Goal: Information Seeking & Learning: Compare options

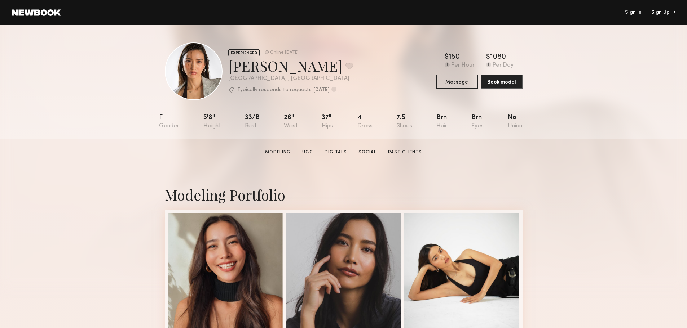
click at [341, 134] on div "F 5'8" 33/b 26" 37" 4 7.5 Brn Brn No" at bounding box center [340, 123] width 363 height 34
click at [299, 132] on div "F 5'8" 33/b 26" 37" 4 7.5 Brn Brn No" at bounding box center [340, 123] width 363 height 34
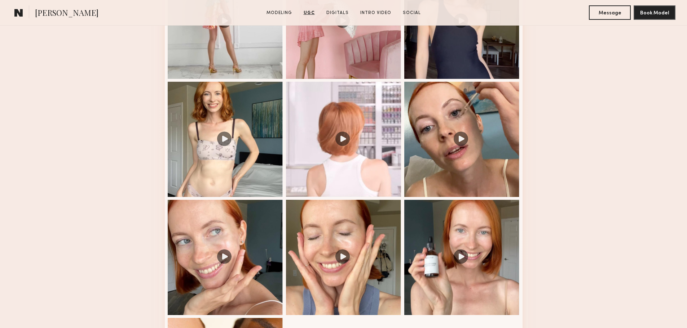
scroll to position [829, 0]
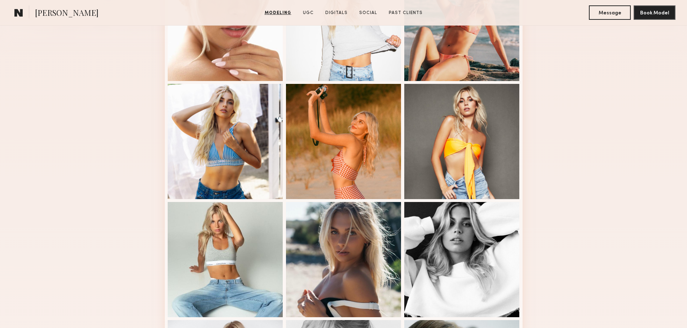
scroll to position [108, 0]
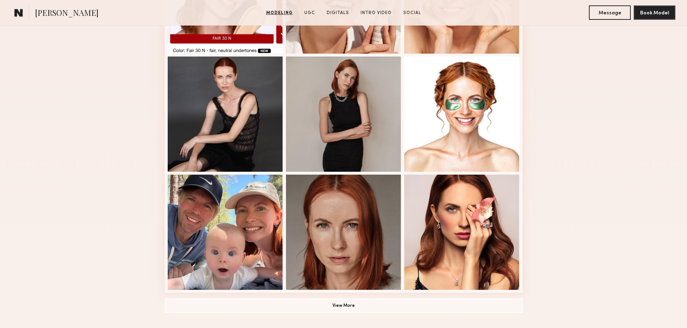
scroll to position [397, 0]
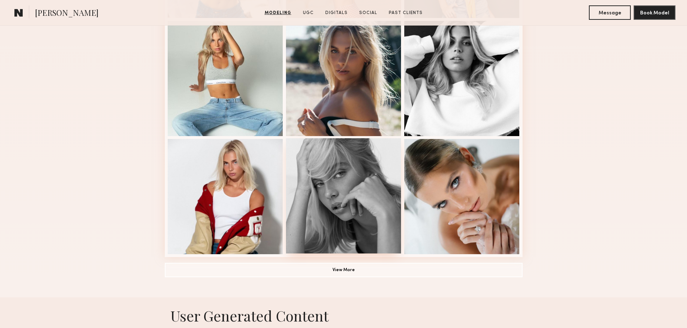
scroll to position [469, 0]
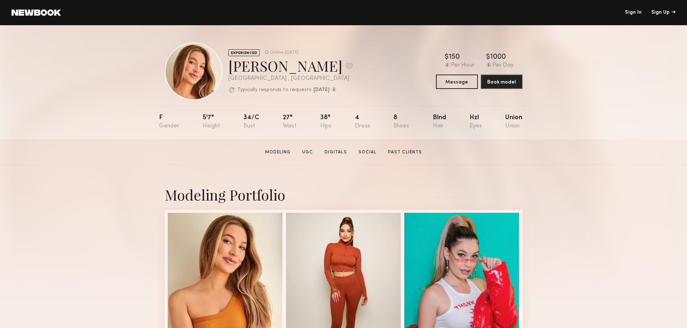
click at [288, 66] on div "Karissa Y. Favorite" at bounding box center [290, 65] width 125 height 19
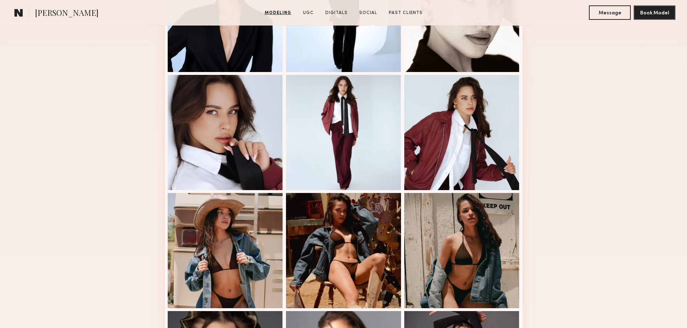
scroll to position [397, 0]
